Goal: Task Accomplishment & Management: Use online tool/utility

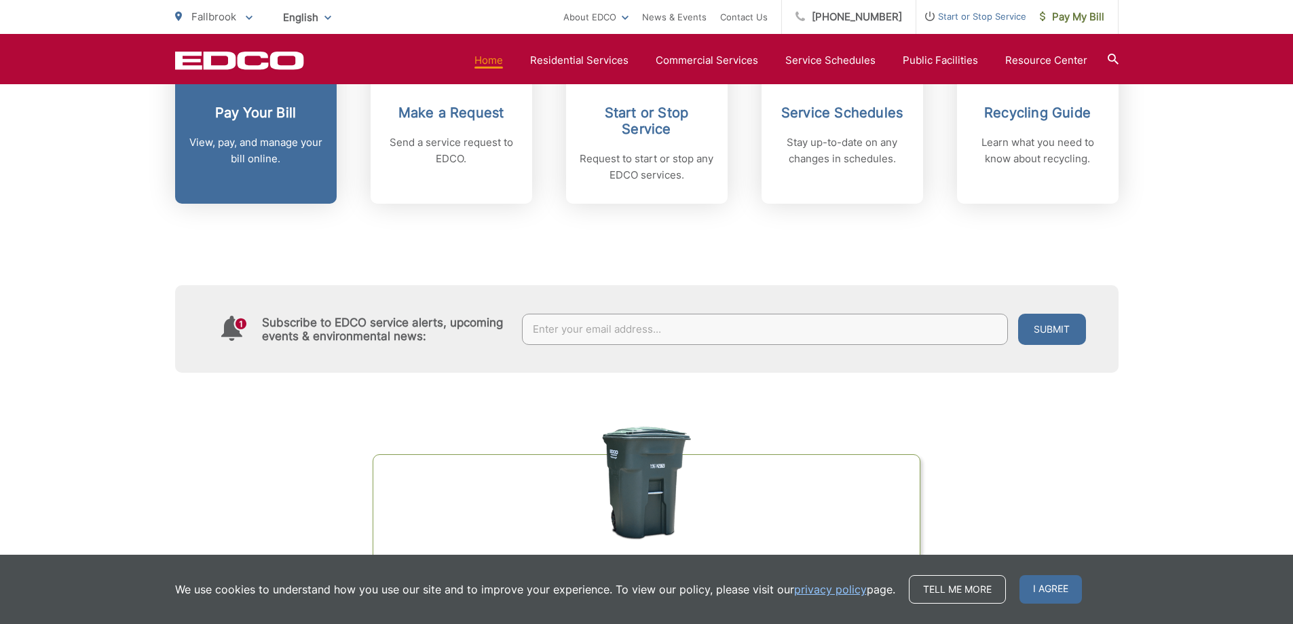
scroll to position [679, 0]
click at [278, 170] on link "Pay Your Bill View, pay, and manage your bill online." at bounding box center [256, 101] width 162 height 208
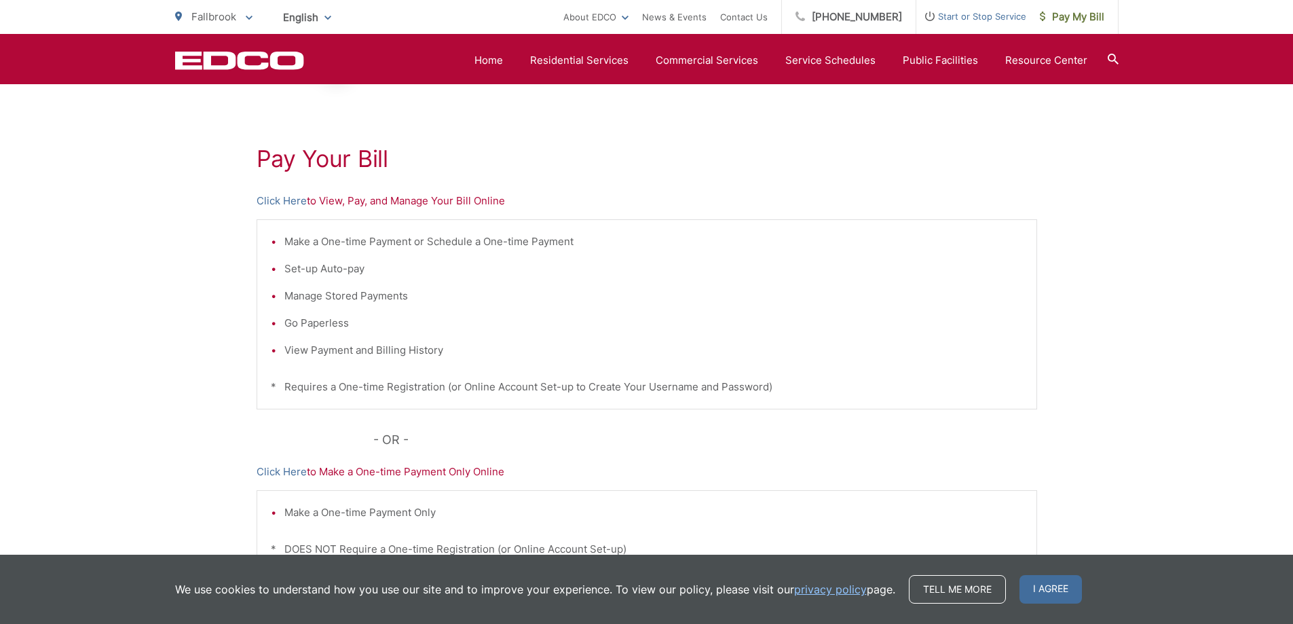
scroll to position [207, 0]
click at [380, 197] on p "Click Here to View, Pay, and Manage Your Bill Online" at bounding box center [647, 201] width 781 height 16
click at [325, 204] on p "Click Here to View, Pay, and Manage Your Bill Online" at bounding box center [647, 201] width 781 height 16
click at [328, 202] on p "Click Here to View, Pay, and Manage Your Bill Online" at bounding box center [647, 201] width 781 height 16
click at [274, 201] on link "Click Here" at bounding box center [282, 201] width 50 height 16
